Goal: Navigation & Orientation: Find specific page/section

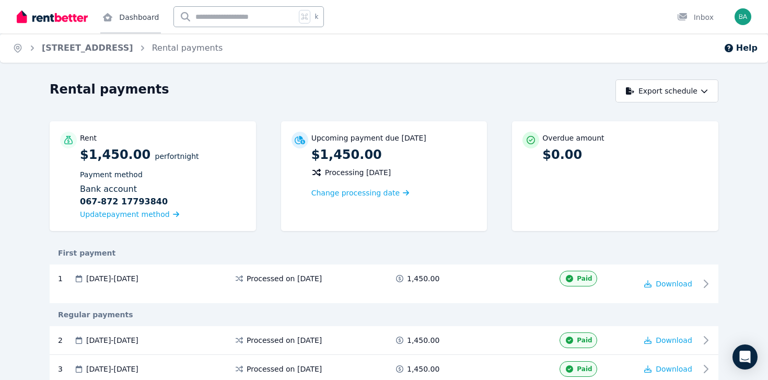
click at [136, 19] on link "Dashboard" at bounding box center [130, 16] width 61 height 33
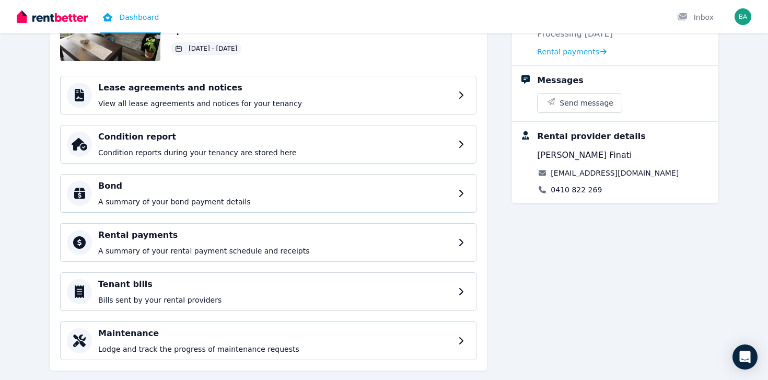
scroll to position [115, 0]
click at [280, 103] on p "View all lease agreements and notices for your tenancy" at bounding box center [277, 103] width 358 height 10
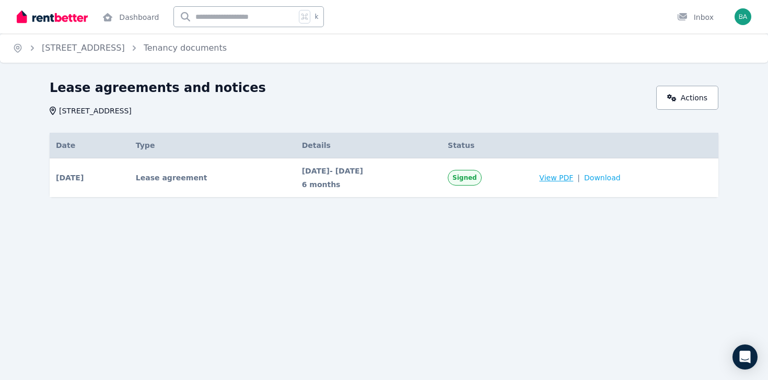
click at [573, 179] on span "View PDF" at bounding box center [556, 177] width 34 height 10
click at [690, 107] on link "Actions" at bounding box center [687, 98] width 62 height 24
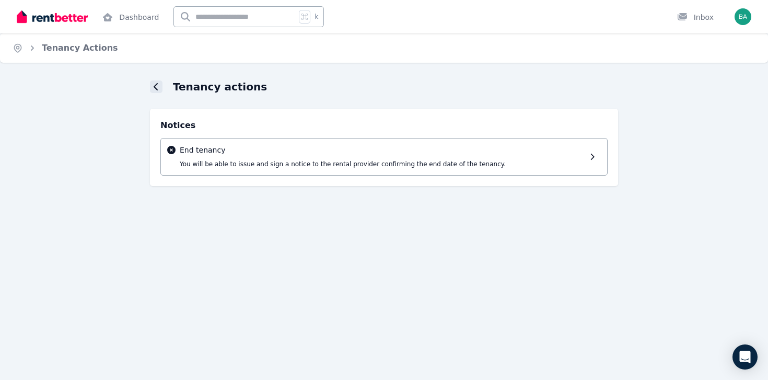
click at [153, 86] on div at bounding box center [156, 86] width 13 height 13
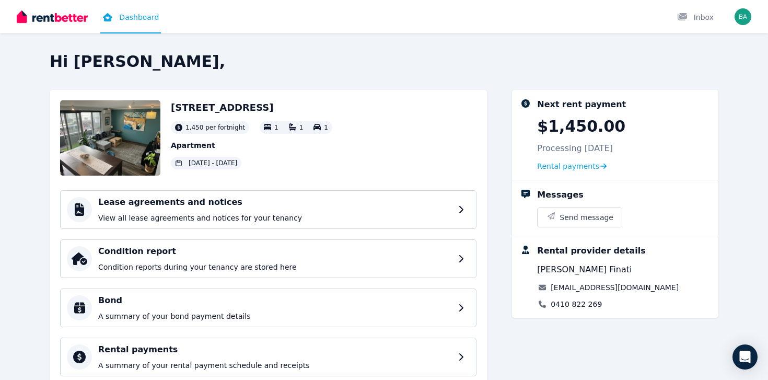
click at [46, 28] on div at bounding box center [52, 16] width 71 height 33
click at [45, 25] on div at bounding box center [52, 16] width 71 height 33
click at [39, 15] on img at bounding box center [52, 17] width 71 height 16
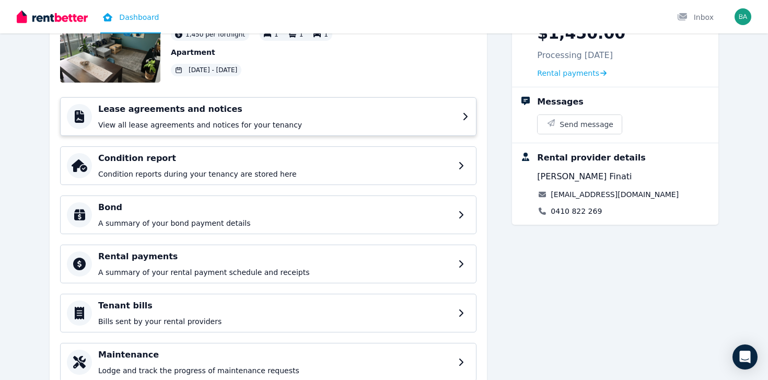
scroll to position [96, 0]
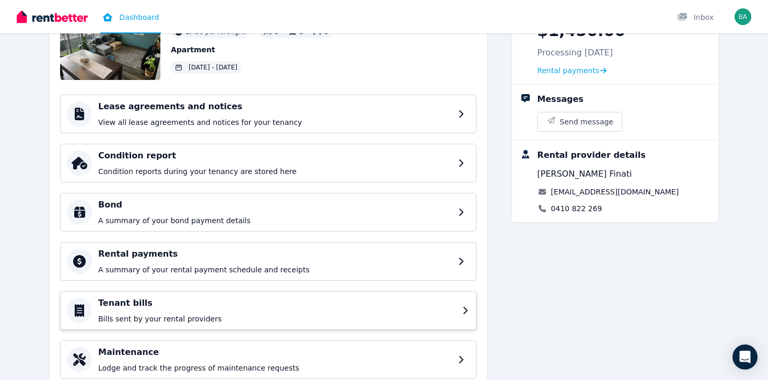
click at [222, 309] on div "Tenant bills Bills sent by your rental providers" at bounding box center [277, 310] width 358 height 27
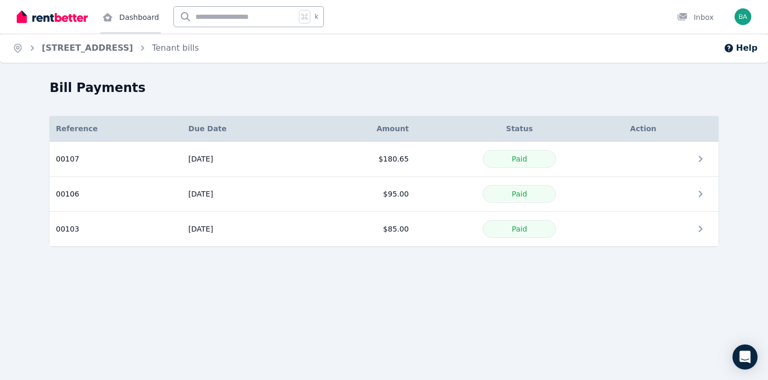
click at [130, 18] on link "Dashboard" at bounding box center [130, 16] width 61 height 33
